Goal: Information Seeking & Learning: Learn about a topic

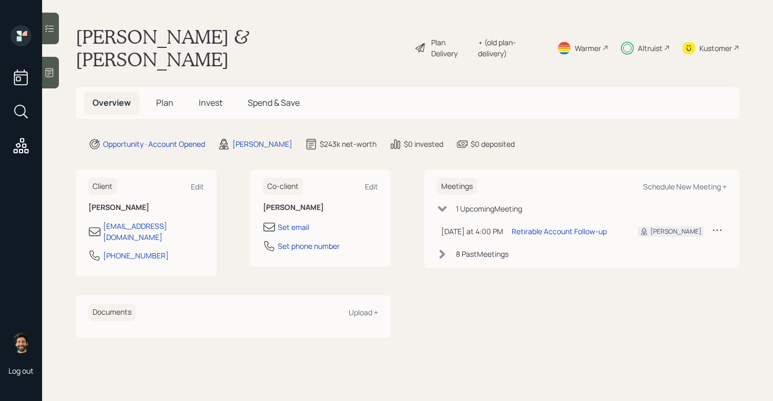
click at [662, 43] on div "Altruist" at bounding box center [650, 48] width 25 height 11
click at [168, 97] on span "Plan" at bounding box center [164, 103] width 17 height 12
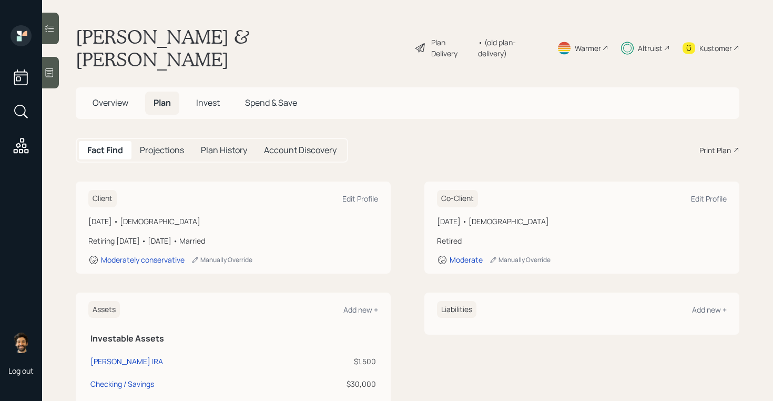
click at [718, 43] on div "Kustomer" at bounding box center [716, 48] width 33 height 11
click at [120, 92] on h5 "Overview" at bounding box center [110, 103] width 53 height 23
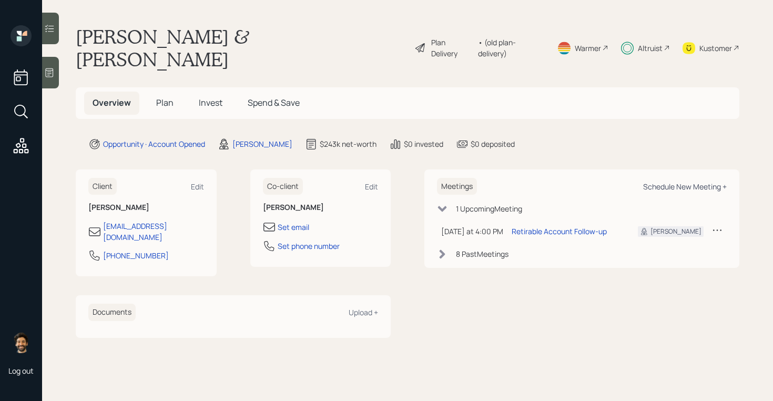
click at [661, 181] on div "Schedule New Meeting +" at bounding box center [685, 186] width 84 height 10
select select "f14b762f-c7c2-4b89-9227-8fa891345eea"
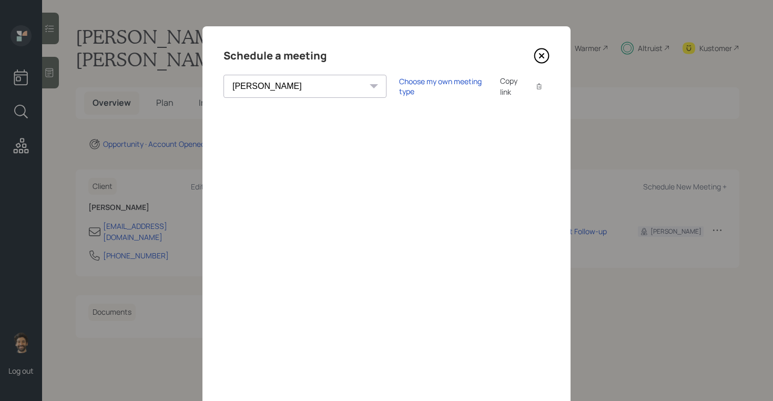
click at [542, 53] on icon at bounding box center [542, 56] width 16 height 16
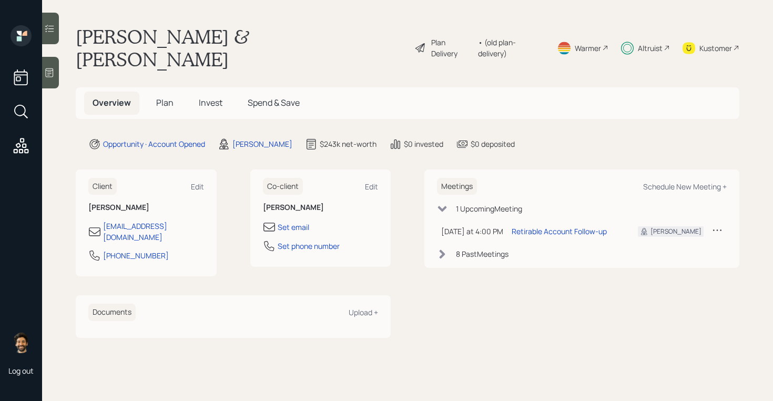
click at [164, 97] on span "Plan" at bounding box center [164, 103] width 17 height 12
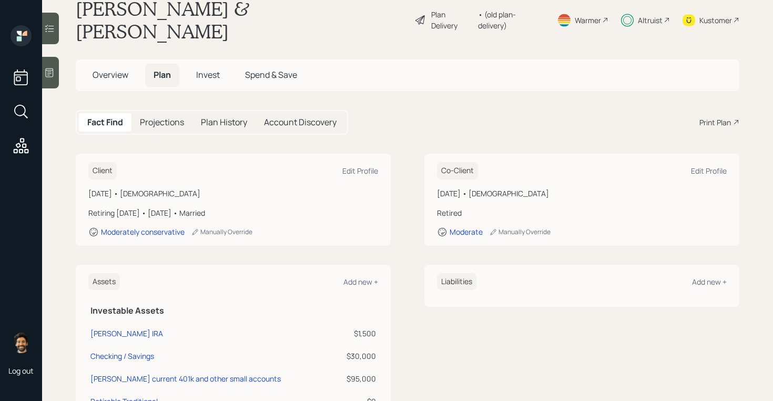
scroll to position [13, 0]
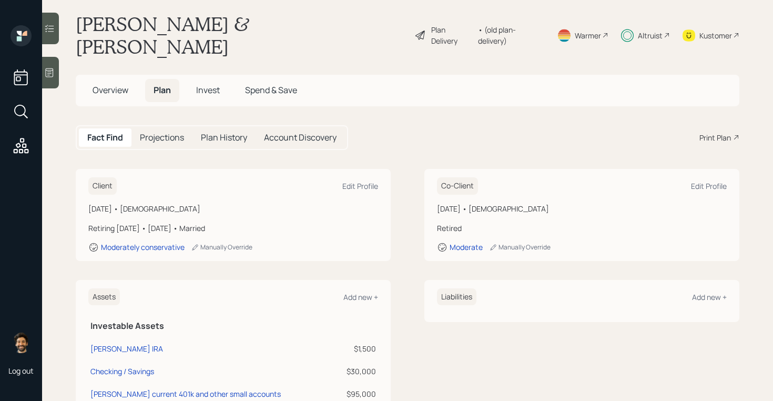
click at [203, 84] on span "Invest" at bounding box center [208, 90] width 24 height 12
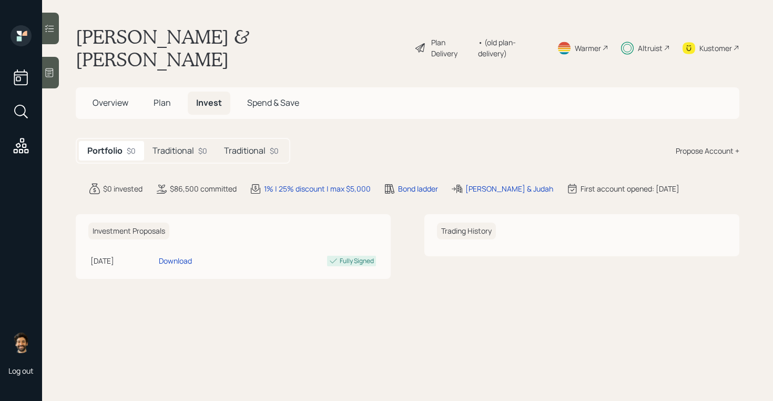
click at [154, 92] on h5 "Plan" at bounding box center [162, 103] width 34 height 23
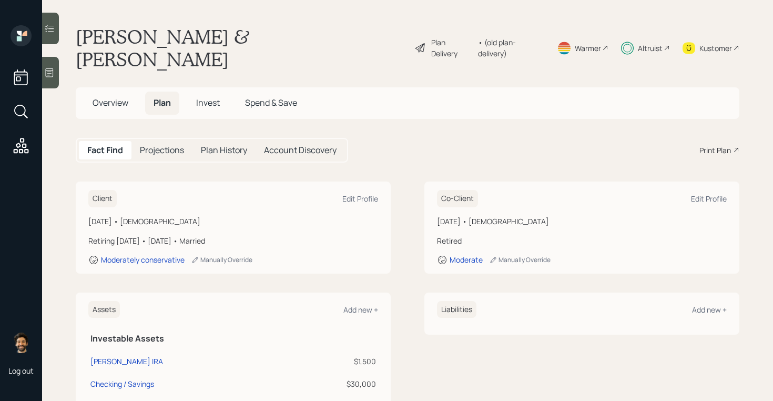
click at [119, 97] on span "Overview" at bounding box center [111, 103] width 36 height 12
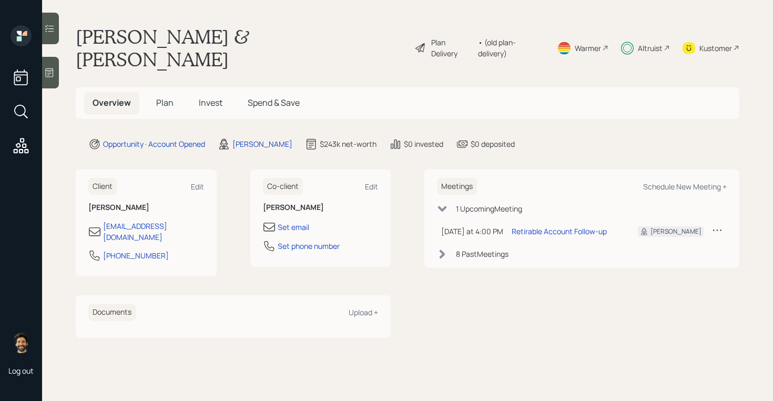
click at [170, 97] on span "Plan" at bounding box center [164, 103] width 17 height 12
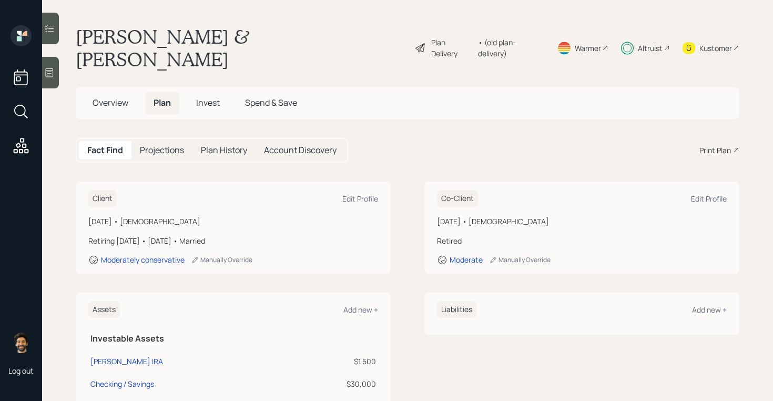
click at [148, 145] on h5 "Projections" at bounding box center [162, 150] width 44 height 10
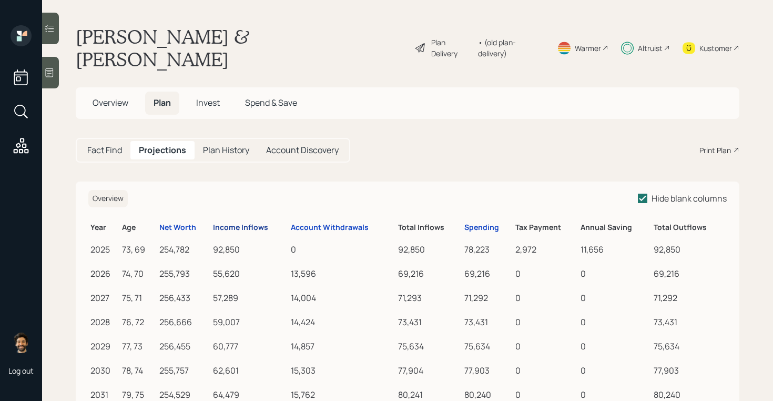
click at [249, 223] on div "Income Inflows" at bounding box center [240, 227] width 55 height 9
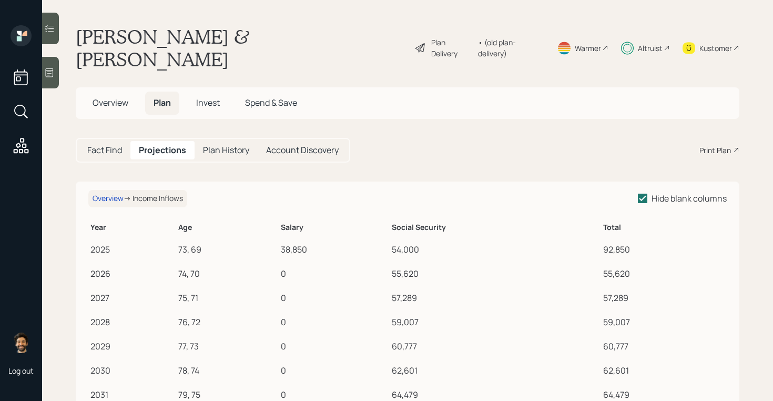
click at [115, 145] on h5 "Fact Find" at bounding box center [104, 150] width 35 height 10
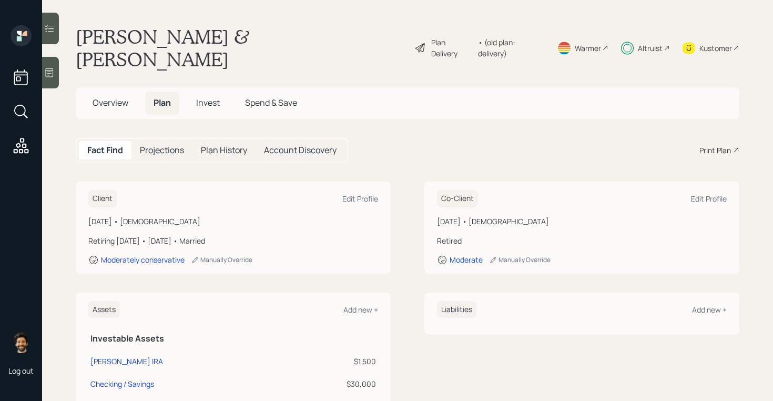
click at [520, 38] on div "• (old plan-delivery)" at bounding box center [511, 48] width 66 height 22
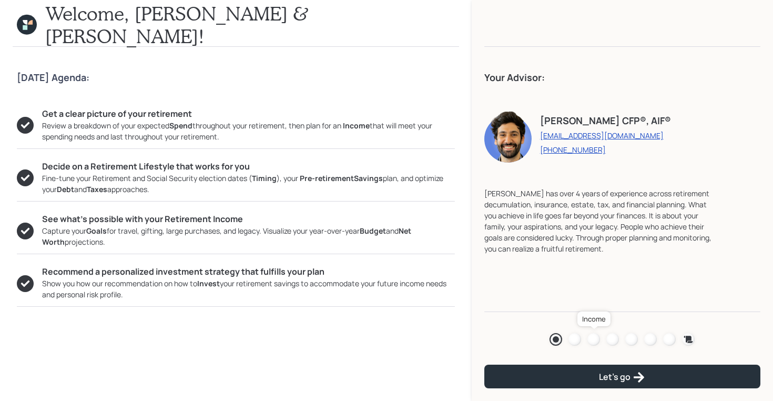
click at [597, 334] on div at bounding box center [594, 339] width 13 height 13
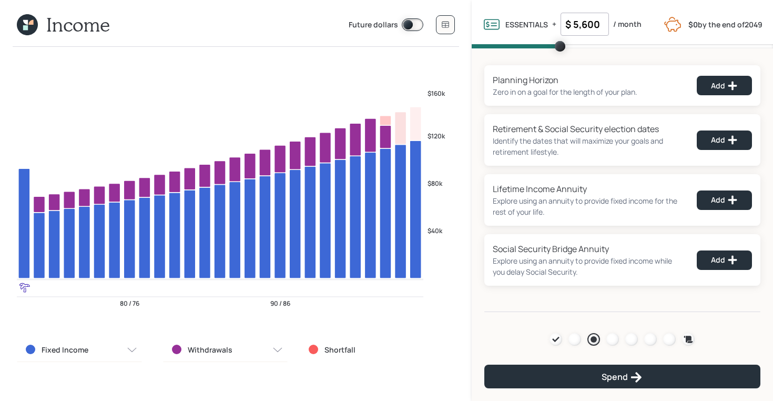
click at [24, 25] on icon at bounding box center [27, 24] width 21 height 21
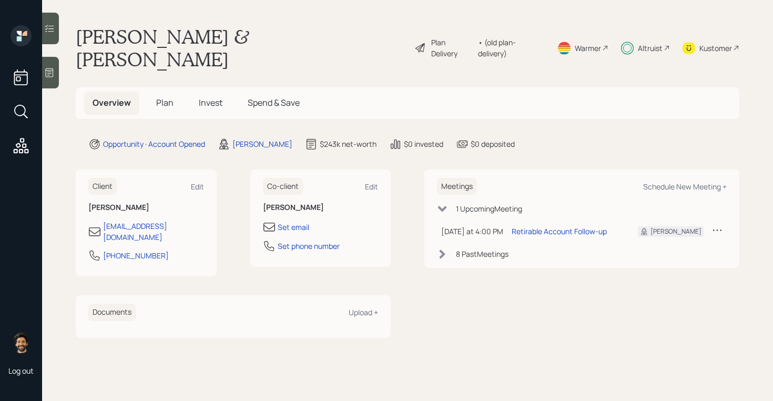
click at [157, 97] on span "Plan" at bounding box center [164, 103] width 17 height 12
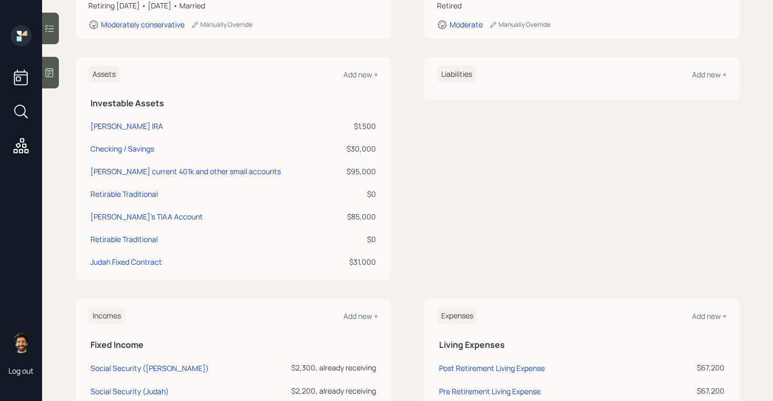
scroll to position [219, 0]
